Goal: Transaction & Acquisition: Download file/media

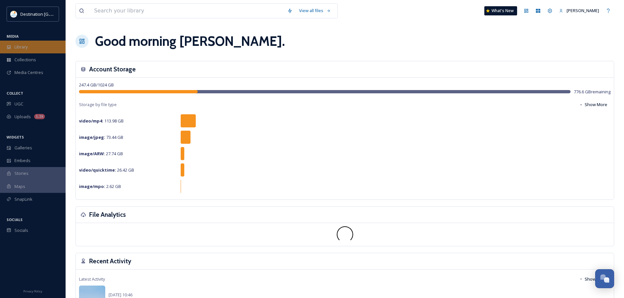
click at [48, 42] on div "Library" at bounding box center [33, 47] width 66 height 13
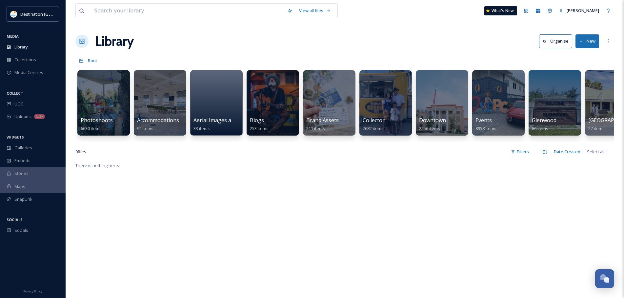
click at [111, 93] on div at bounding box center [103, 103] width 52 height 66
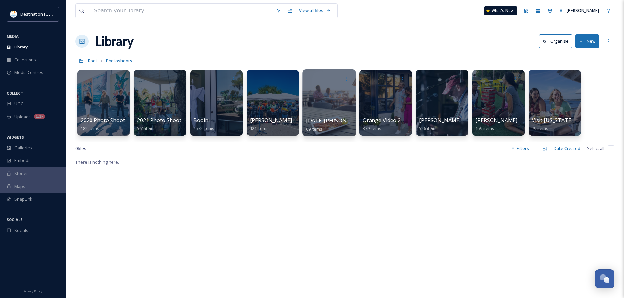
click at [316, 106] on div at bounding box center [328, 102] width 53 height 67
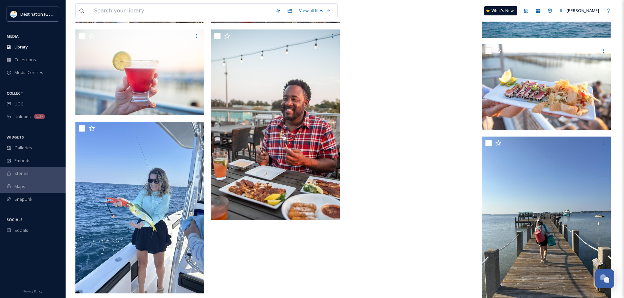
scroll to position [1271, 0]
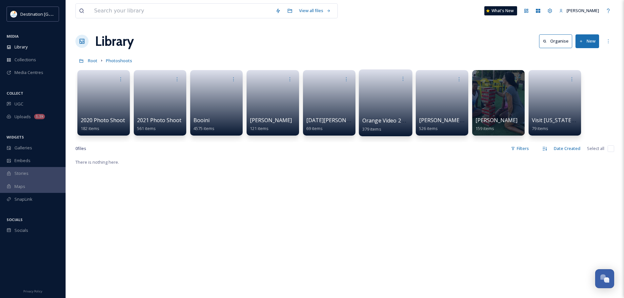
click at [385, 106] on link at bounding box center [385, 101] width 47 height 32
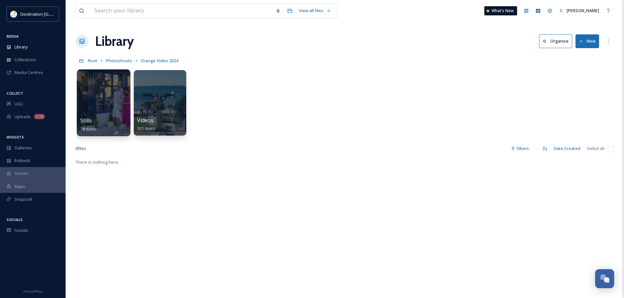
click at [118, 109] on div at bounding box center [103, 102] width 53 height 67
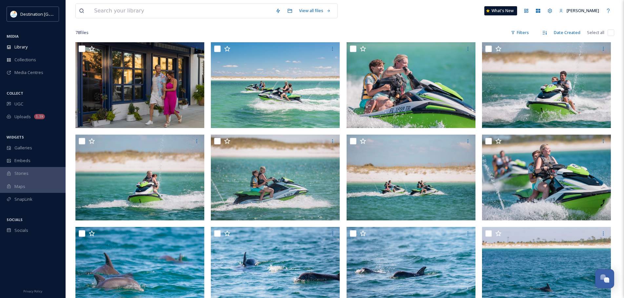
scroll to position [38, 0]
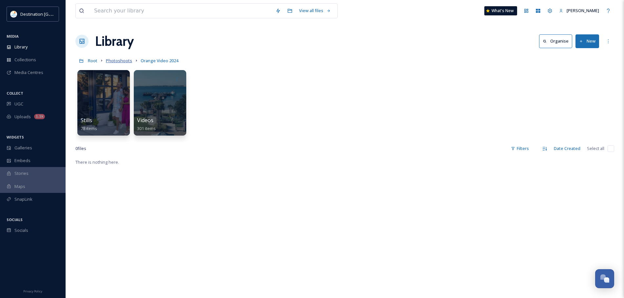
click at [119, 59] on span "Photoshoots" at bounding box center [119, 61] width 26 height 6
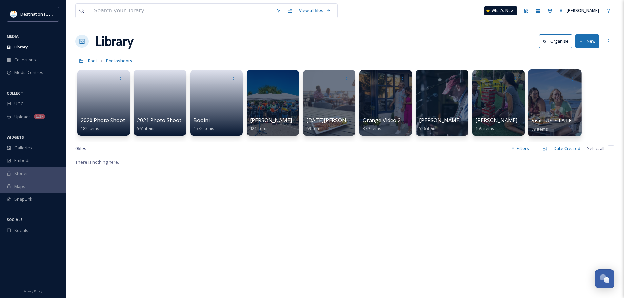
click at [556, 114] on div at bounding box center [554, 102] width 53 height 67
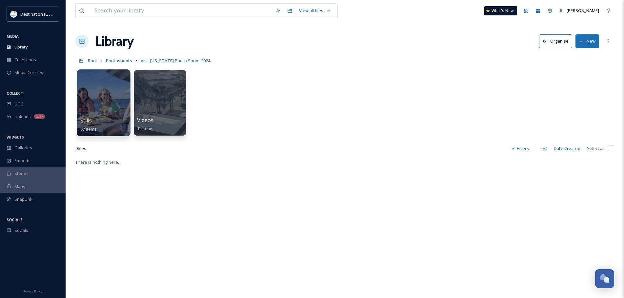
click at [104, 113] on div at bounding box center [103, 102] width 53 height 67
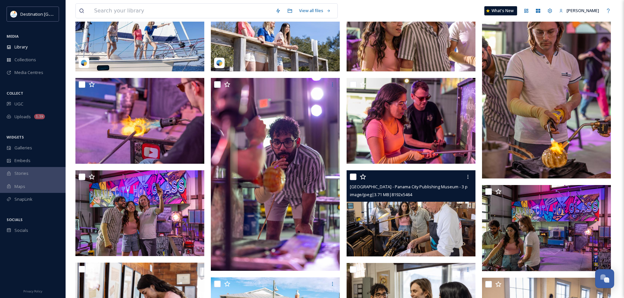
scroll to position [164, 0]
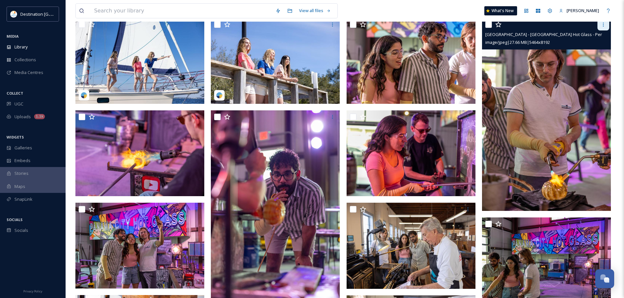
click at [602, 25] on icon at bounding box center [602, 24] width 5 height 5
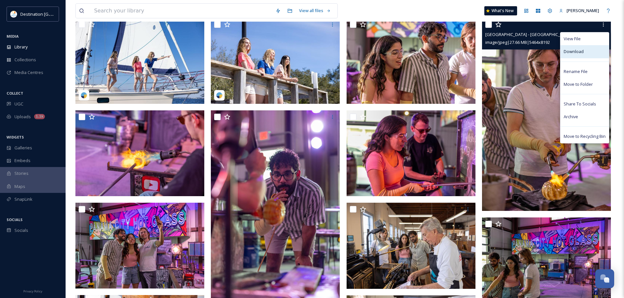
click at [574, 54] on span "Download" at bounding box center [573, 52] width 20 height 6
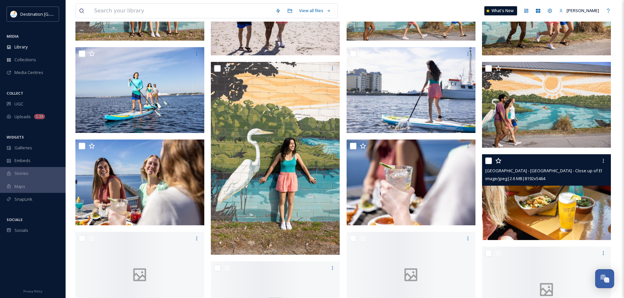
scroll to position [787, 0]
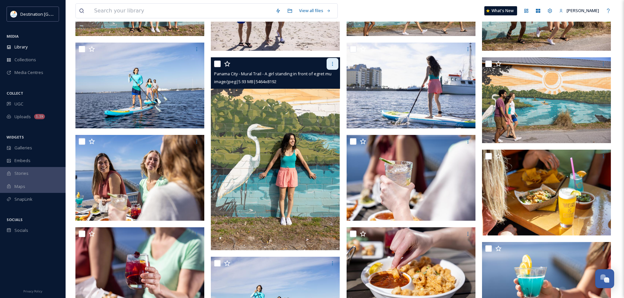
click at [332, 64] on icon at bounding box center [332, 64] width 1 height 4
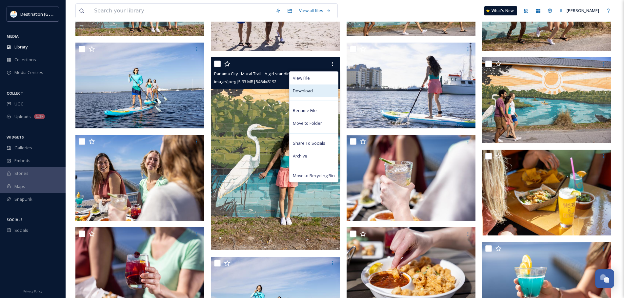
click at [323, 88] on div "Download" at bounding box center [313, 91] width 49 height 13
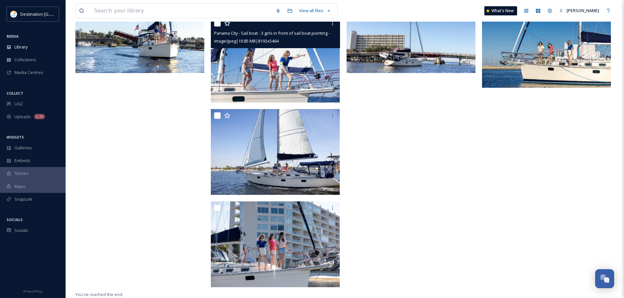
scroll to position [1582, 0]
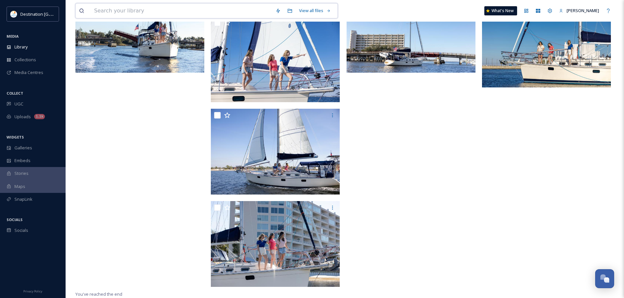
click at [136, 8] on input at bounding box center [181, 11] width 181 height 14
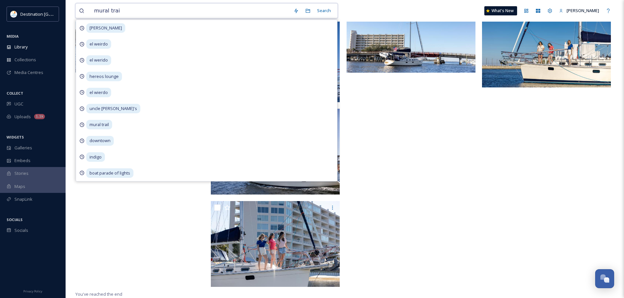
type input "mural trail"
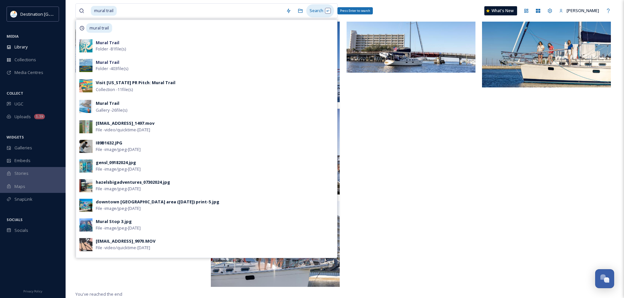
click at [312, 7] on div "Search Press Enter to search" at bounding box center [320, 10] width 28 height 13
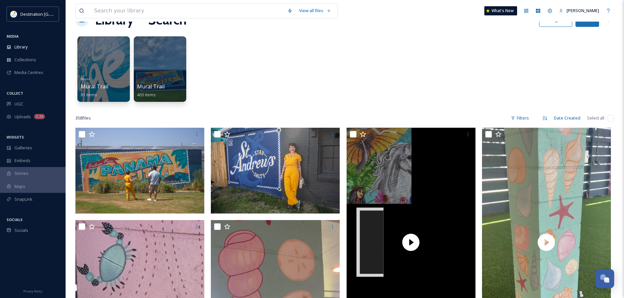
scroll to position [33, 0]
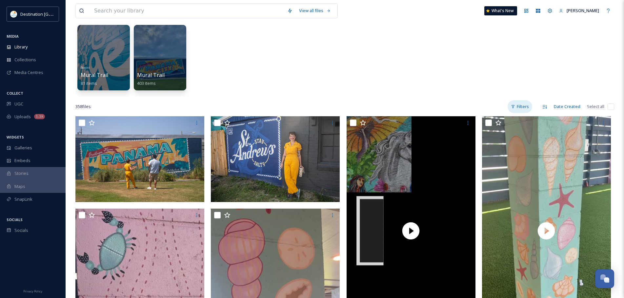
click at [522, 108] on div "Filters" at bounding box center [519, 106] width 25 height 13
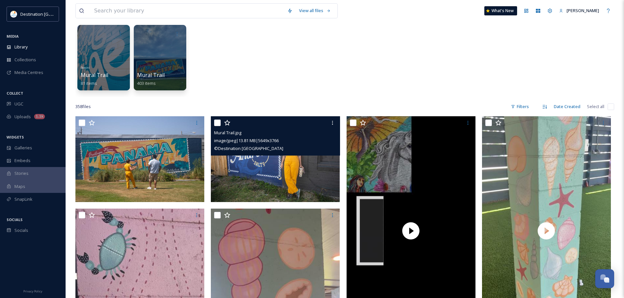
click at [263, 154] on div "Mural Trail.jpg image/jpeg | 13.81 MB | 5649 x 3766 © Destination [GEOGRAPHIC_D…" at bounding box center [275, 135] width 129 height 39
click at [267, 167] on img at bounding box center [275, 159] width 129 height 86
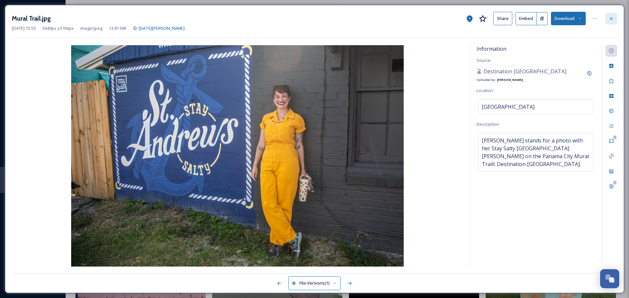
click at [609, 20] on icon at bounding box center [610, 18] width 5 height 5
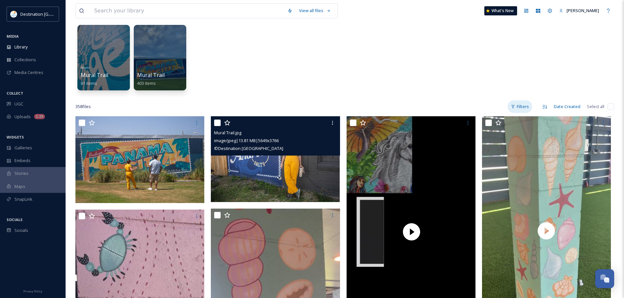
click at [524, 109] on div "Filters" at bounding box center [519, 106] width 25 height 13
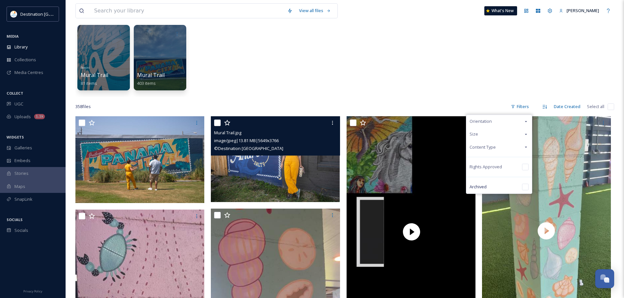
click at [512, 125] on div "Orientation" at bounding box center [499, 121] width 66 height 13
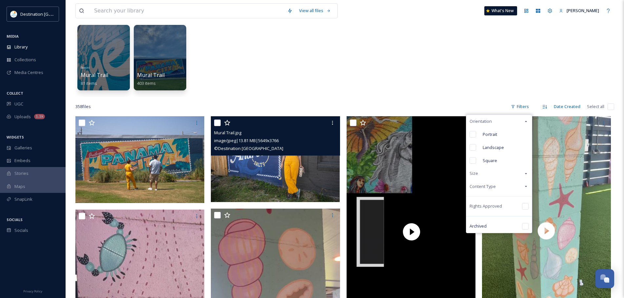
click at [500, 187] on div "Content Type" at bounding box center [499, 186] width 66 height 13
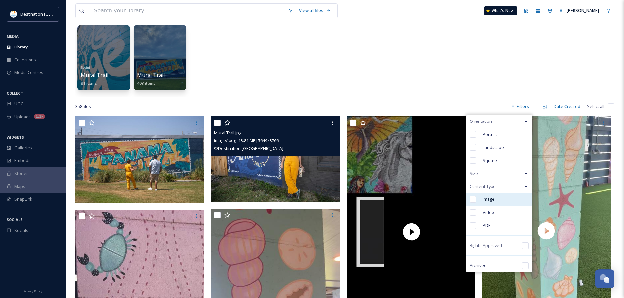
click at [492, 197] on span "Image" at bounding box center [488, 199] width 12 height 6
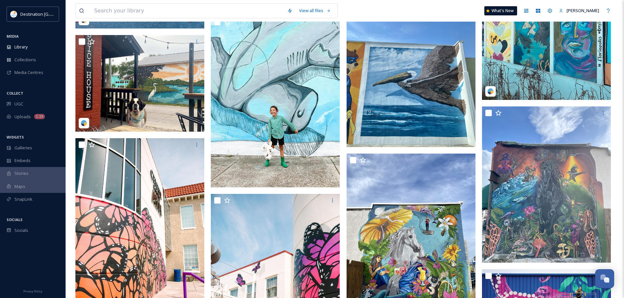
scroll to position [6890, 0]
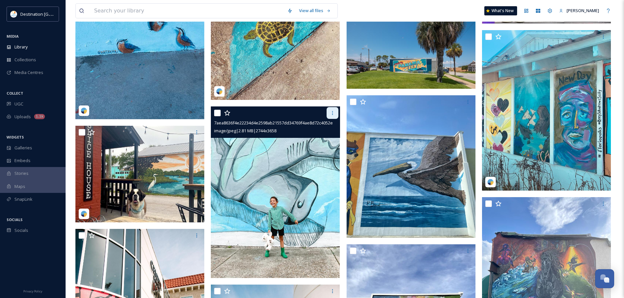
click at [333, 112] on icon at bounding box center [332, 112] width 5 height 5
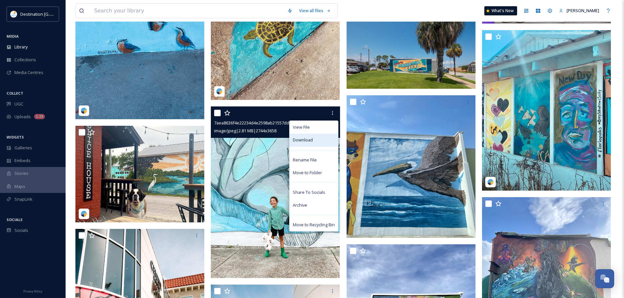
click at [298, 139] on span "Download" at bounding box center [303, 140] width 20 height 6
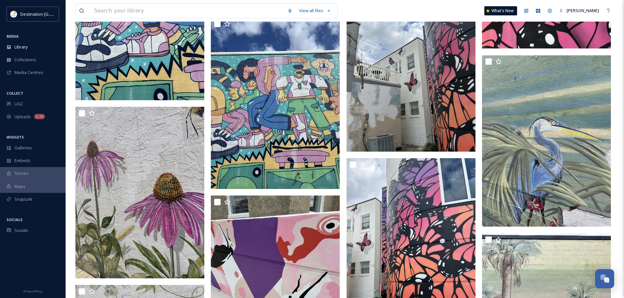
scroll to position [0, 0]
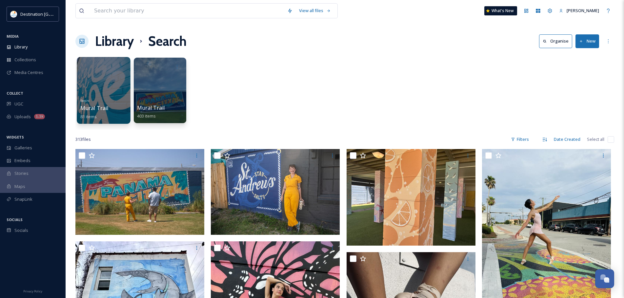
click at [110, 89] on div at bounding box center [103, 90] width 53 height 67
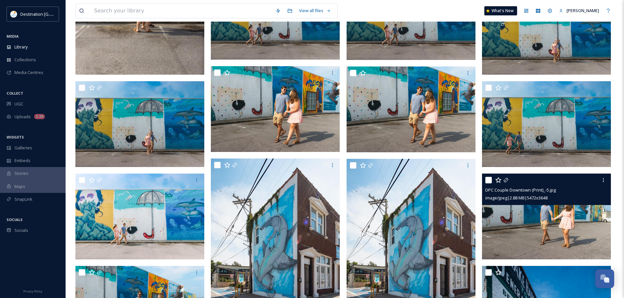
scroll to position [1668, 0]
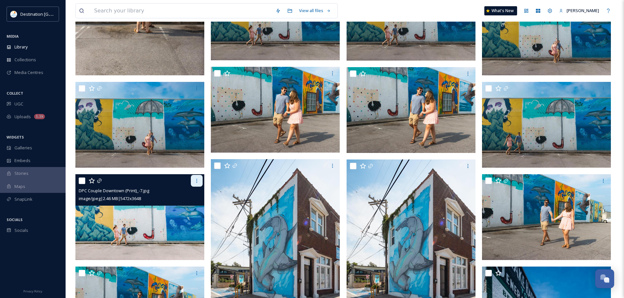
click at [196, 180] on icon at bounding box center [196, 180] width 5 height 5
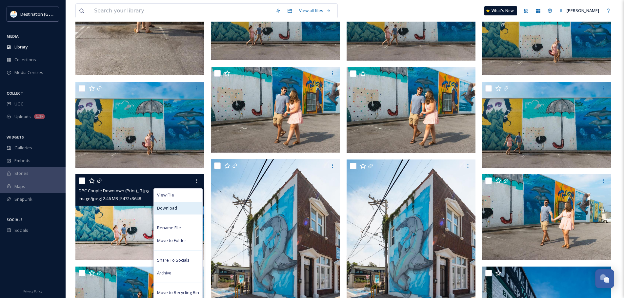
click at [180, 210] on div "Download" at bounding box center [178, 208] width 49 height 13
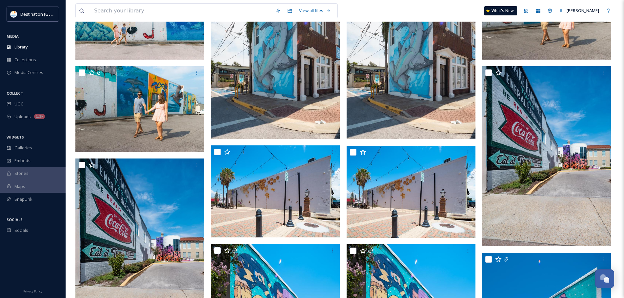
scroll to position [1867, 0]
